Goal: Information Seeking & Learning: Learn about a topic

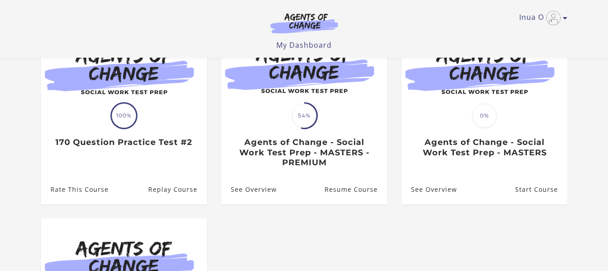
scroll to position [115, 0]
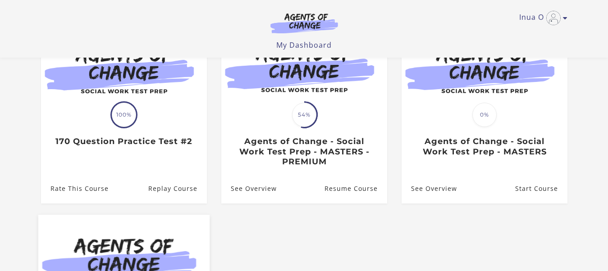
click at [130, 246] on img at bounding box center [123, 261] width 171 height 92
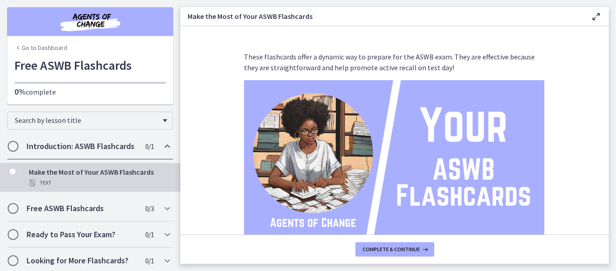
scroll to position [14, 0]
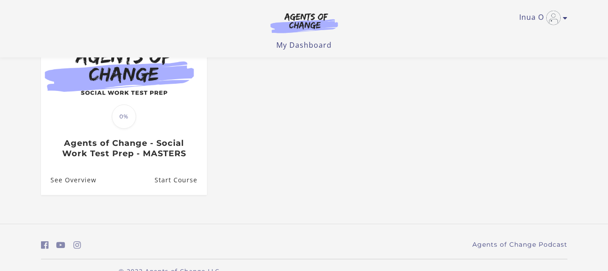
scroll to position [307, 0]
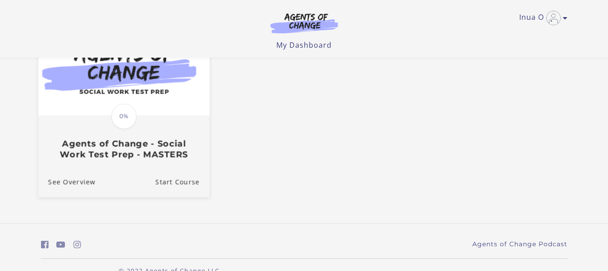
click at [160, 126] on div "Translation missing: en.liquid.partials.dashboard_course_card.progress_descript…" at bounding box center [123, 138] width 171 height 43
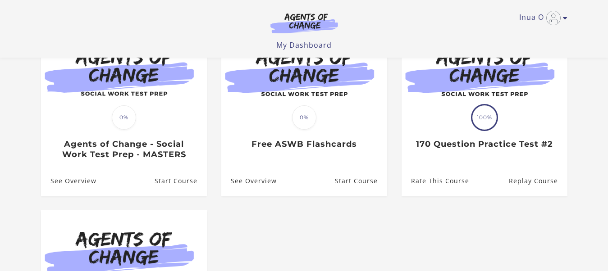
scroll to position [100, 0]
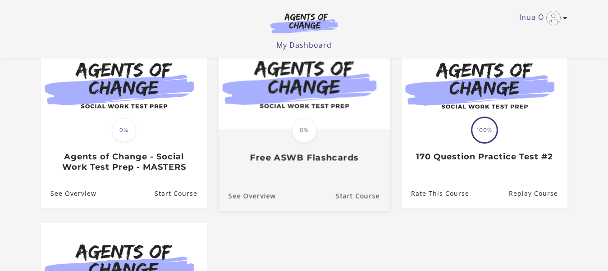
click at [333, 105] on img at bounding box center [303, 83] width 171 height 92
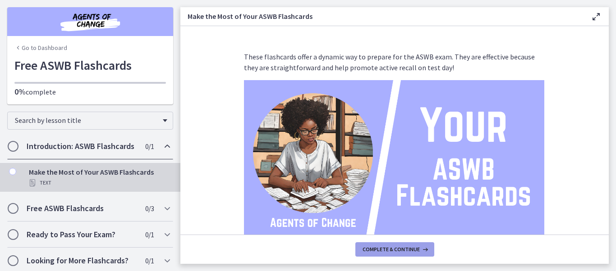
click at [412, 253] on button "Complete & continue" at bounding box center [394, 250] width 79 height 14
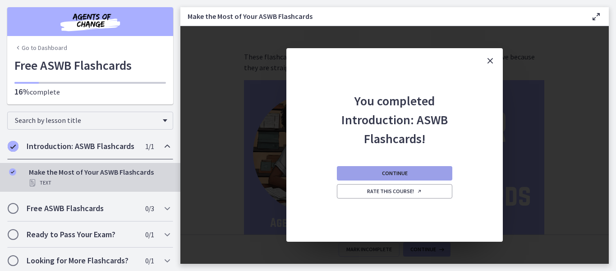
click at [404, 179] on button "Continue" at bounding box center [394, 173] width 115 height 14
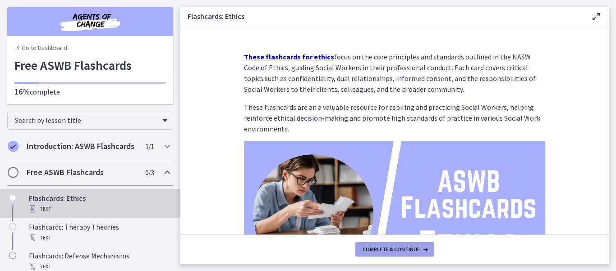
click at [394, 249] on span "Complete & continue" at bounding box center [391, 249] width 57 height 7
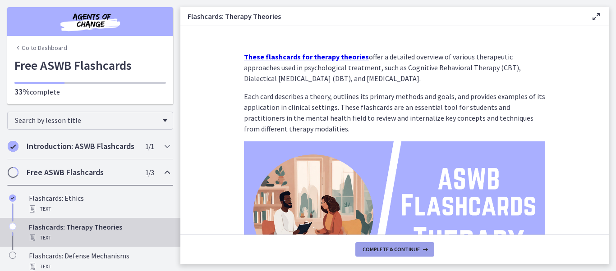
click at [391, 249] on span "Complete & continue" at bounding box center [391, 249] width 57 height 7
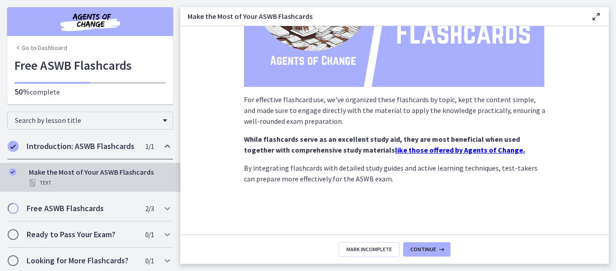
scroll to position [173, 0]
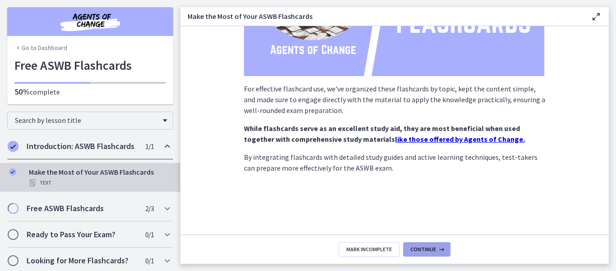
click at [422, 249] on span "Continue" at bounding box center [423, 249] width 26 height 7
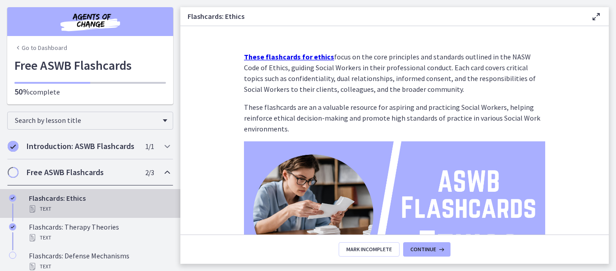
scroll to position [138, 0]
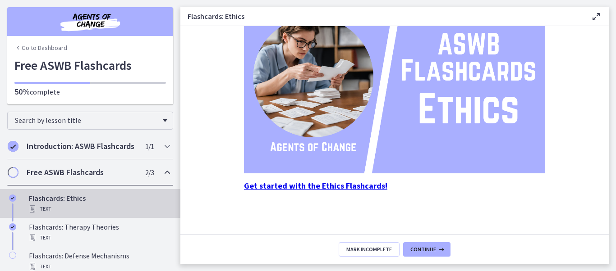
click at [327, 187] on strong "Get started with the Ethics Flashcards!" at bounding box center [315, 186] width 143 height 10
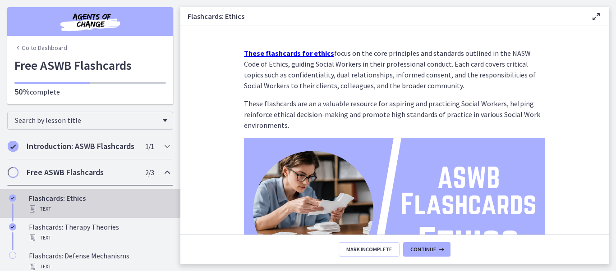
scroll to position [0, 0]
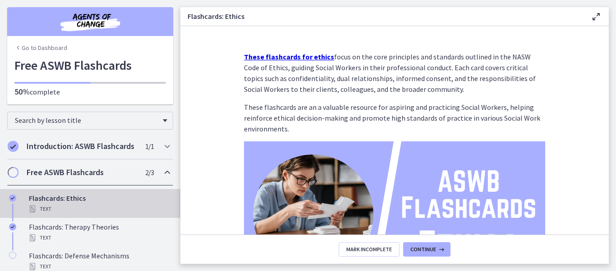
click at [279, 56] on strong "These flashcards for ethics" at bounding box center [289, 56] width 90 height 9
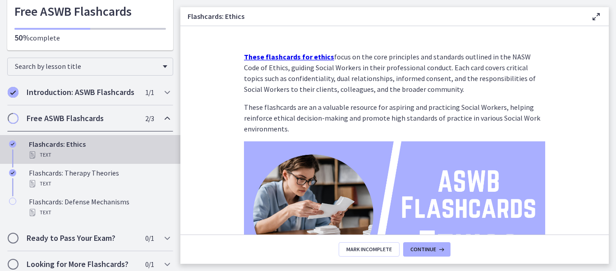
scroll to position [72, 0]
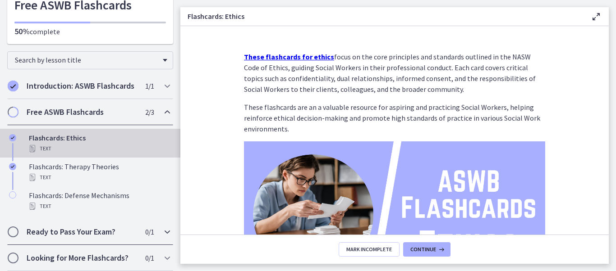
click at [162, 233] on icon "Chapters" at bounding box center [167, 232] width 11 height 11
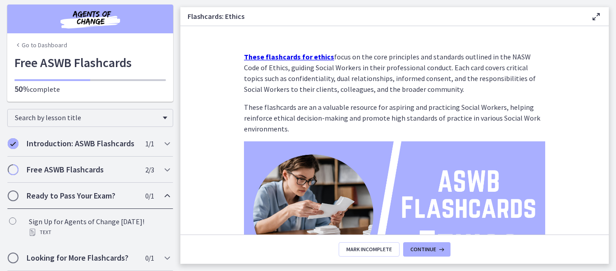
scroll to position [0, 0]
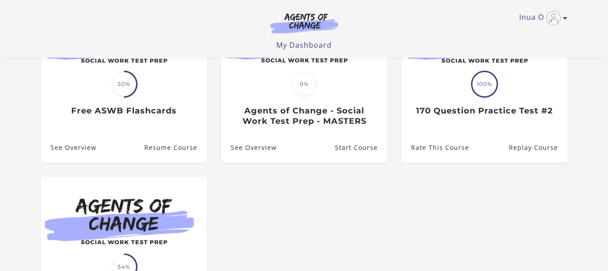
scroll to position [123, 0]
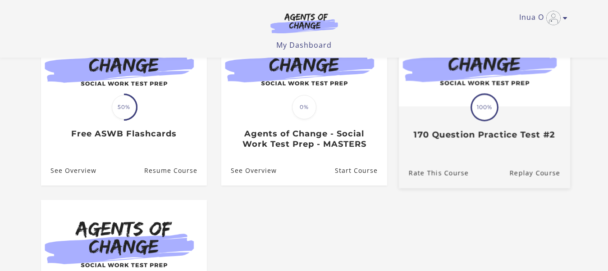
click at [482, 115] on span "100%" at bounding box center [484, 107] width 25 height 25
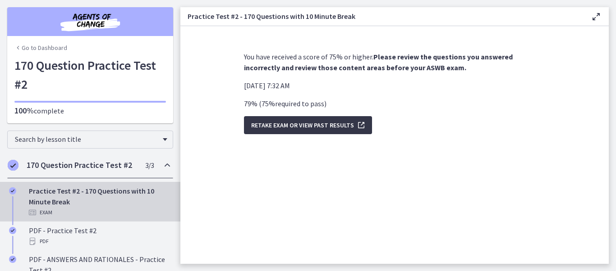
click at [293, 124] on span "Retake Exam OR View Past Results" at bounding box center [302, 125] width 103 height 11
